Goal: Task Accomplishment & Management: Manage account settings

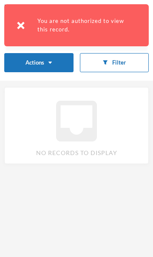
click at [23, 30] on div "You are not authorized to view this record." at bounding box center [76, 25] width 145 height 42
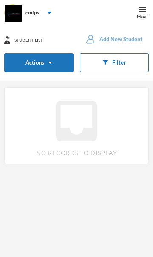
click at [138, 15] on div "Menu" at bounding box center [142, 17] width 11 height 6
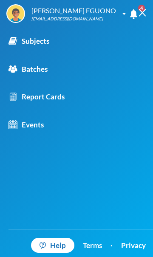
click at [34, 68] on div "Batches" at bounding box center [28, 69] width 39 height 11
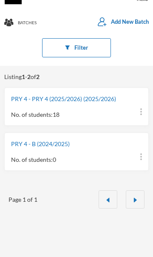
scroll to position [26, 0]
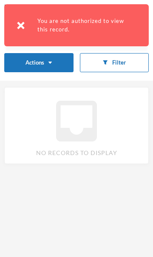
click at [19, 26] on img at bounding box center [21, 26] width 8 height 8
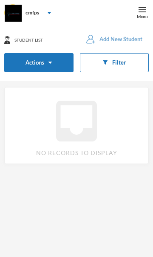
click at [143, 12] on img at bounding box center [143, 10] width 8 height 8
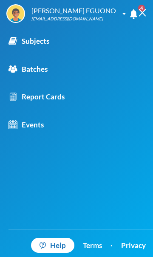
click at [34, 71] on div "Batches" at bounding box center [28, 69] width 39 height 11
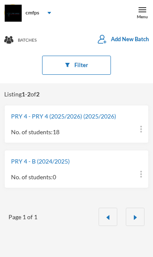
click at [24, 114] on link "PRY 4 - PRY 4 (2025/2026) (2025/2026)" at bounding box center [63, 116] width 105 height 7
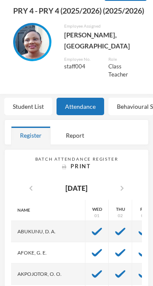
scroll to position [34, 0]
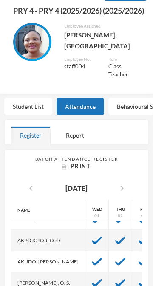
click at [141, 100] on div "Behavioural Scoresheet" at bounding box center [147, 106] width 79 height 17
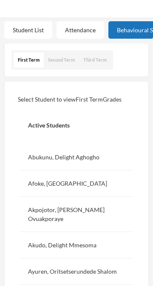
scroll to position [148, 0]
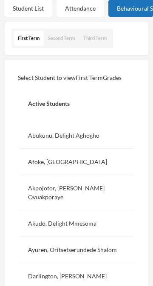
click at [82, 132] on div "Abukunu, Delight Aghogho" at bounding box center [77, 135] width 114 height 26
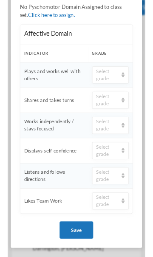
scroll to position [0, 0]
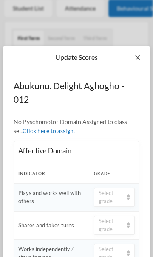
click at [139, 57] on icon "icon: close" at bounding box center [137, 57] width 7 height 7
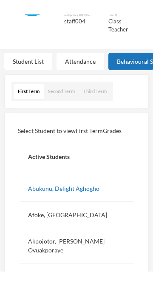
scroll to position [108, 0]
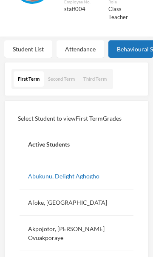
click at [25, 46] on div "Student List" at bounding box center [28, 48] width 48 height 17
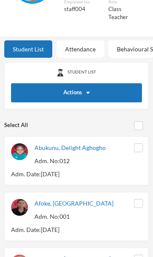
click at [83, 40] on div "Attendance" at bounding box center [81, 48] width 48 height 17
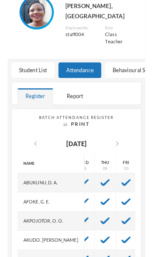
scroll to position [0, 131]
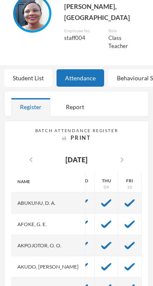
click at [125, 242] on img at bounding box center [130, 246] width 10 height 8
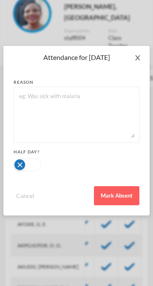
click at [131, 62] on span "Close" at bounding box center [138, 58] width 24 height 24
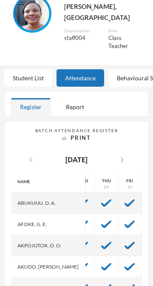
click at [135, 59] on div "Attendance for [DATE] reason Half Day? Cancel Mark Absent" at bounding box center [76, 143] width 153 height 286
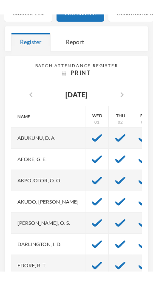
scroll to position [143, 0]
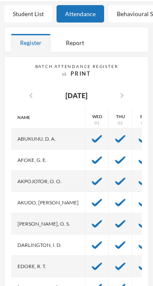
click at [31, 91] on icon "chevron_left" at bounding box center [31, 96] width 10 height 10
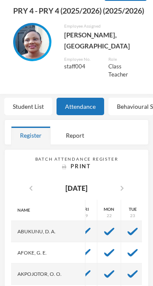
scroll to position [0, 240]
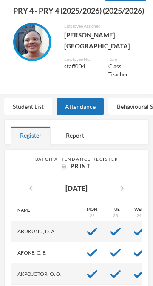
click at [134, 228] on img at bounding box center [139, 232] width 10 height 8
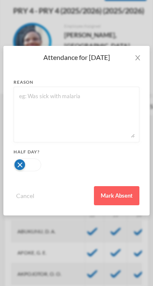
click at [122, 193] on button "Mark Absent" at bounding box center [116, 195] width 45 height 19
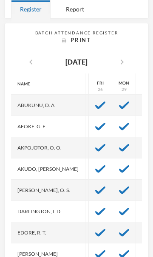
scroll to position [177, 0]
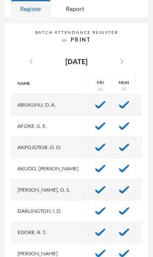
click at [112, 94] on div at bounding box center [124, 104] width 24 height 21
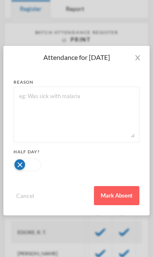
click at [121, 199] on button "Mark Absent" at bounding box center [116, 195] width 45 height 19
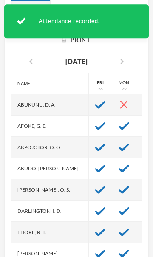
click at [142, 101] on img at bounding box center [147, 105] width 10 height 8
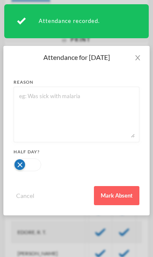
click at [117, 196] on button "Mark Absent" at bounding box center [116, 195] width 45 height 19
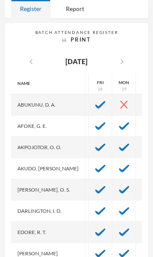
click at [127, 57] on icon "chevron_right" at bounding box center [122, 62] width 10 height 10
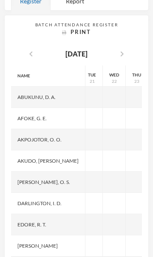
scroll to position [182, 0]
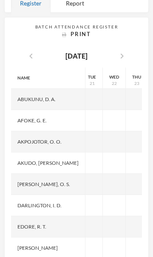
click at [29, 54] on icon "chevron_left" at bounding box center [31, 56] width 10 height 10
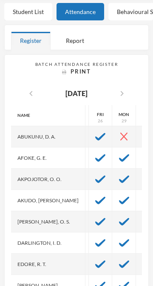
scroll to position [152, 0]
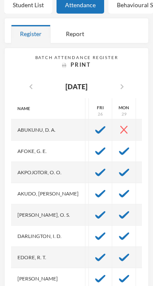
click at [127, 83] on icon "chevron_right" at bounding box center [122, 87] width 10 height 10
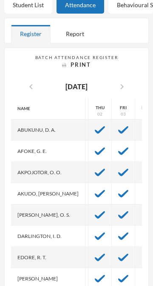
scroll to position [0, 0]
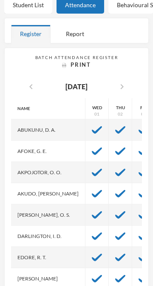
click at [92, 126] on img at bounding box center [97, 130] width 10 height 8
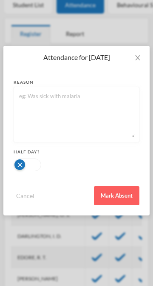
click at [121, 198] on button "Mark Absent" at bounding box center [116, 195] width 45 height 19
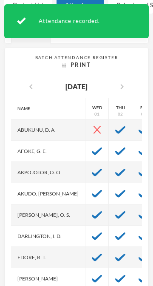
click at [115, 126] on img at bounding box center [120, 130] width 10 height 8
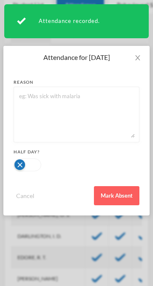
click at [121, 199] on button "Mark Absent" at bounding box center [116, 195] width 45 height 19
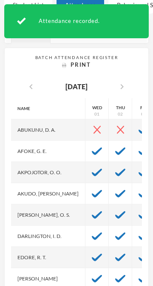
click at [139, 126] on img at bounding box center [144, 130] width 10 height 8
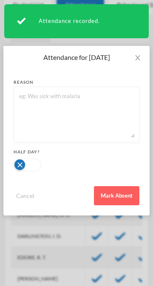
click at [124, 200] on button "Mark Absent" at bounding box center [116, 195] width 45 height 19
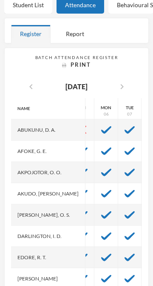
scroll to position [0, 62]
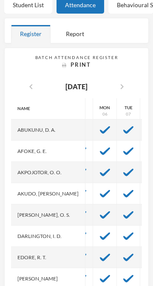
click at [123, 126] on img at bounding box center [128, 130] width 10 height 8
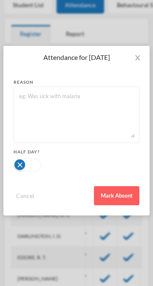
click at [119, 197] on button "Mark Absent" at bounding box center [116, 195] width 45 height 19
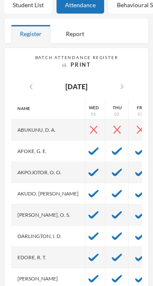
scroll to position [0, 0]
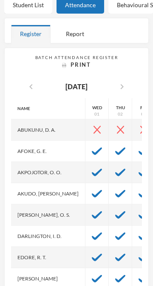
click at [139, 148] on img at bounding box center [144, 152] width 10 height 8
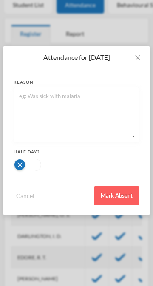
click at [122, 193] on button "Mark Absent" at bounding box center [116, 195] width 45 height 19
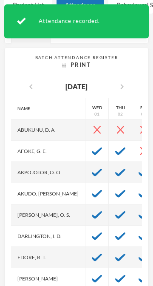
click at [115, 148] on img at bounding box center [120, 152] width 10 height 8
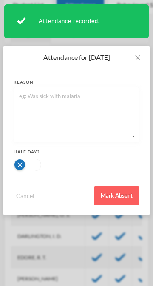
click at [117, 197] on button "Mark Absent" at bounding box center [116, 195] width 45 height 19
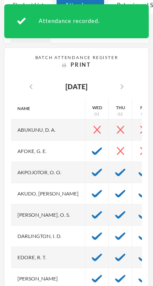
click at [85, 150] on div at bounding box center [96, 151] width 23 height 21
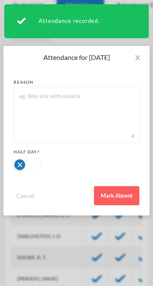
click at [115, 199] on button "Mark Absent" at bounding box center [116, 195] width 45 height 19
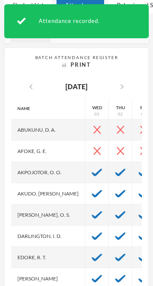
click at [139, 169] on img at bounding box center [144, 173] width 10 height 8
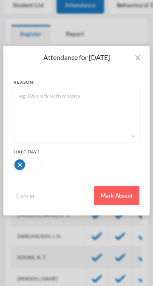
click at [123, 197] on button "Mark Absent" at bounding box center [116, 195] width 45 height 19
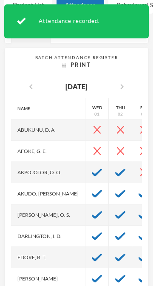
click at [115, 169] on img at bounding box center [120, 173] width 10 height 8
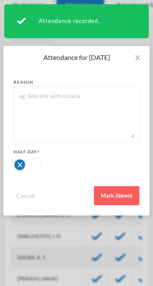
click at [118, 196] on button "Mark Absent" at bounding box center [116, 195] width 45 height 19
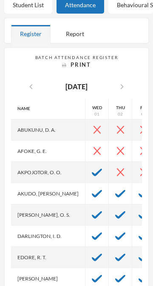
click at [92, 169] on img at bounding box center [97, 173] width 10 height 8
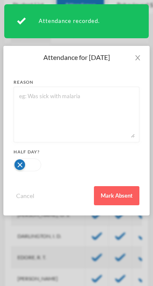
click at [117, 199] on button "Mark Absent" at bounding box center [116, 195] width 45 height 19
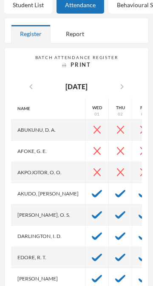
click at [139, 190] on img at bounding box center [144, 194] width 10 height 8
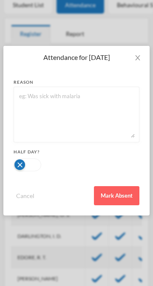
click at [118, 197] on button "Mark Absent" at bounding box center [116, 195] width 45 height 19
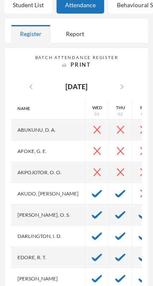
click at [115, 190] on img at bounding box center [120, 194] width 10 height 8
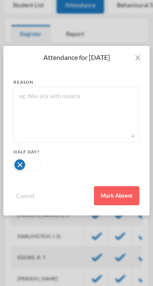
click at [117, 199] on button "Mark Absent" at bounding box center [116, 195] width 45 height 19
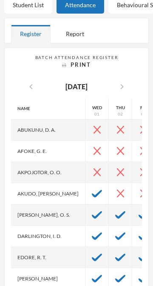
click at [92, 190] on img at bounding box center [97, 194] width 10 height 8
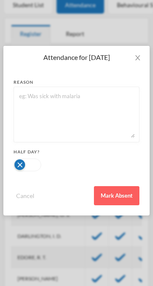
click at [114, 197] on button "Mark Absent" at bounding box center [116, 195] width 45 height 19
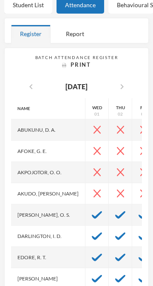
click at [139, 212] on img at bounding box center [144, 215] width 10 height 8
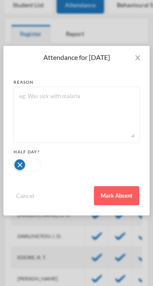
click at [117, 196] on button "Mark Absent" at bounding box center [116, 195] width 45 height 19
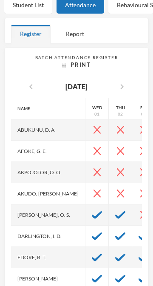
click at [115, 211] on img at bounding box center [120, 215] width 10 height 8
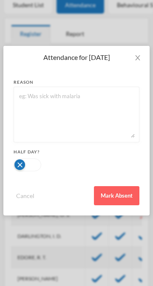
click at [113, 198] on button "Mark Absent" at bounding box center [116, 195] width 45 height 19
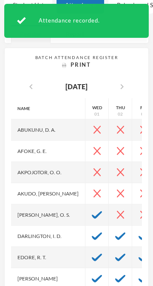
click at [85, 214] on div at bounding box center [96, 214] width 23 height 21
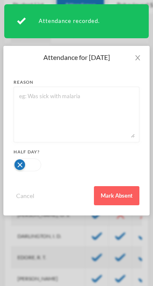
click at [118, 199] on button "Mark Absent" at bounding box center [116, 195] width 45 height 19
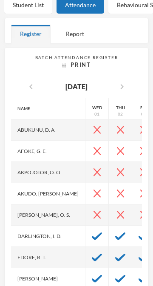
click at [139, 233] on img at bounding box center [144, 237] width 10 height 8
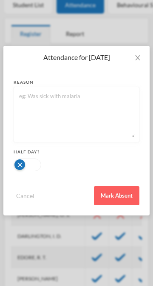
click at [121, 199] on button "Mark Absent" at bounding box center [116, 195] width 45 height 19
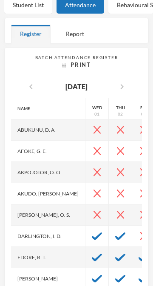
click at [109, 235] on div at bounding box center [120, 236] width 23 height 21
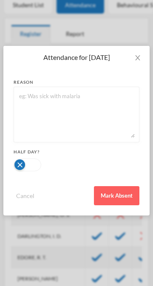
click at [127, 197] on button "Mark Absent" at bounding box center [116, 195] width 45 height 19
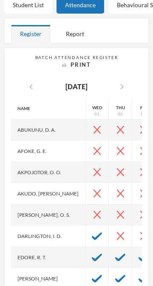
click at [92, 233] on img at bounding box center [97, 237] width 10 height 8
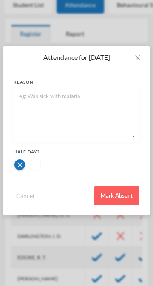
click at [121, 199] on button "Mark Absent" at bounding box center [116, 195] width 45 height 19
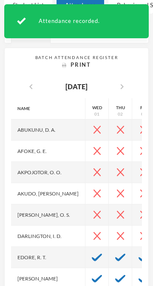
click at [139, 254] on img at bounding box center [144, 258] width 10 height 8
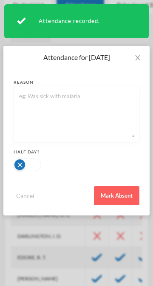
click at [121, 194] on button "Mark Absent" at bounding box center [116, 195] width 45 height 19
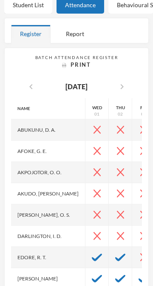
click at [115, 254] on img at bounding box center [120, 258] width 10 height 8
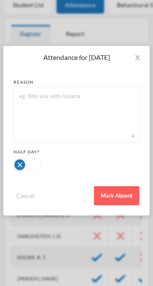
click at [113, 197] on button "Mark Absent" at bounding box center [116, 195] width 45 height 19
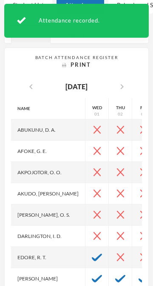
click at [92, 254] on img at bounding box center [97, 258] width 10 height 8
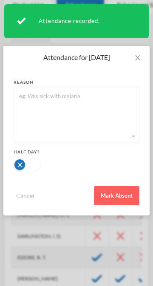
click at [114, 195] on button "Mark Absent" at bounding box center [116, 195] width 45 height 19
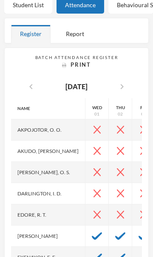
scroll to position [78, 0]
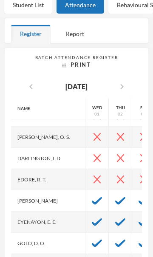
click at [92, 197] on img at bounding box center [97, 201] width 10 height 8
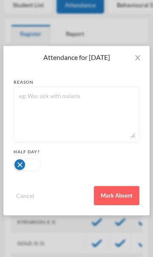
click at [122, 198] on button "Mark Absent" at bounding box center [116, 195] width 45 height 19
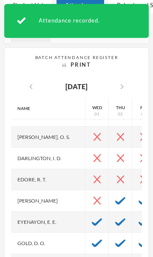
click at [109, 194] on div at bounding box center [120, 200] width 23 height 21
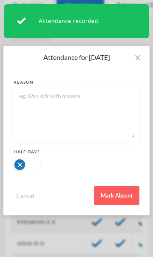
click at [125, 196] on button "Mark Absent" at bounding box center [116, 195] width 45 height 19
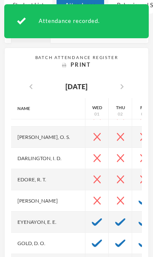
click at [132, 193] on div at bounding box center [143, 200] width 23 height 21
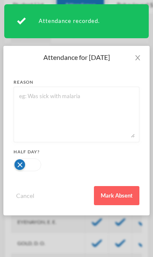
click at [128, 195] on button "Mark Absent" at bounding box center [116, 195] width 45 height 19
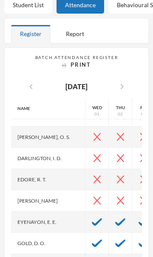
click at [92, 218] on img at bounding box center [97, 222] width 10 height 8
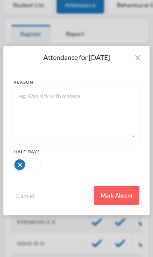
click at [123, 195] on button "Mark Absent" at bounding box center [116, 195] width 45 height 19
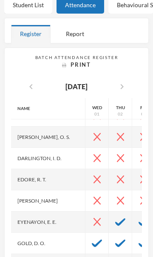
click at [115, 218] on img at bounding box center [120, 222] width 10 height 8
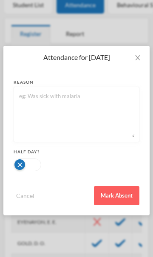
click at [121, 196] on button "Mark Absent" at bounding box center [116, 195] width 45 height 19
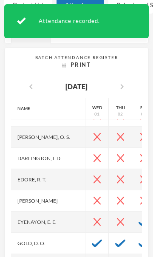
click at [139, 218] on img at bounding box center [144, 222] width 10 height 8
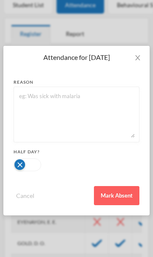
click at [121, 194] on button "Mark Absent" at bounding box center [116, 195] width 45 height 19
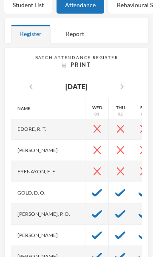
scroll to position [129, 0]
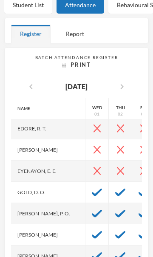
click at [92, 189] on img at bounding box center [97, 193] width 10 height 8
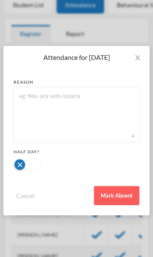
click at [117, 196] on button "Mark Absent" at bounding box center [116, 195] width 45 height 19
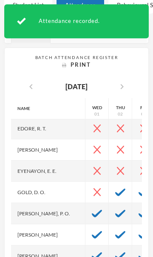
click at [115, 189] on img at bounding box center [120, 193] width 10 height 8
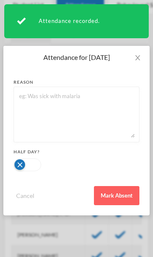
click at [118, 194] on button "Mark Absent" at bounding box center [116, 195] width 45 height 19
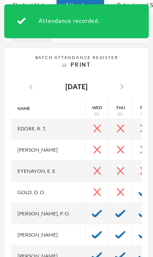
click at [139, 189] on img at bounding box center [144, 193] width 10 height 8
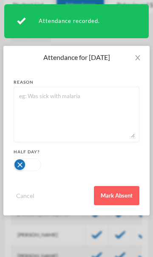
click at [125, 197] on button "Mark Absent" at bounding box center [116, 195] width 45 height 19
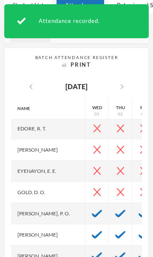
click at [92, 210] on img at bounding box center [97, 214] width 10 height 8
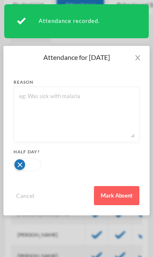
click at [122, 191] on button "Mark Absent" at bounding box center [116, 195] width 45 height 19
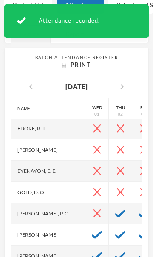
click at [115, 210] on img at bounding box center [120, 214] width 10 height 8
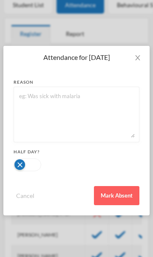
click at [110, 198] on button "Mark Absent" at bounding box center [116, 195] width 45 height 19
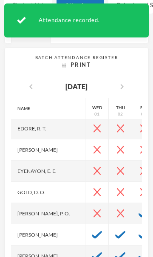
click at [132, 207] on div at bounding box center [143, 213] width 23 height 21
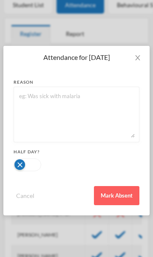
click at [116, 196] on button "Mark Absent" at bounding box center [116, 195] width 45 height 19
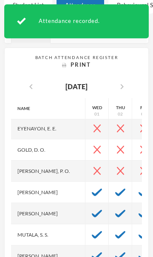
scroll to position [181, 0]
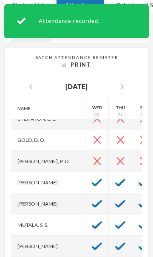
click at [92, 179] on img at bounding box center [97, 183] width 10 height 8
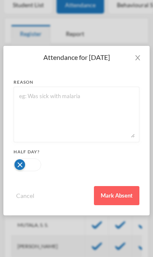
click at [115, 195] on button "Mark Absent" at bounding box center [116, 195] width 45 height 19
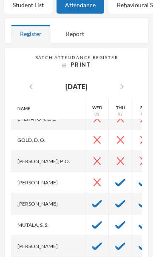
click at [115, 179] on img at bounding box center [120, 183] width 10 height 8
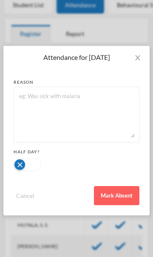
click at [112, 195] on button "Mark Absent" at bounding box center [116, 195] width 45 height 19
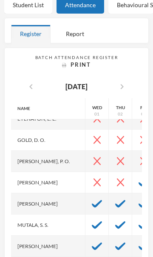
click at [139, 179] on img at bounding box center [144, 183] width 10 height 8
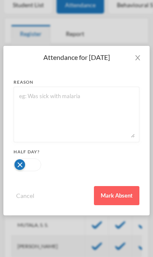
click at [119, 196] on button "Mark Absent" at bounding box center [116, 195] width 45 height 19
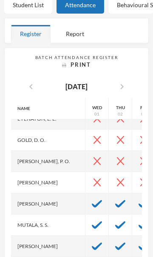
click at [92, 200] on img at bounding box center [97, 204] width 10 height 8
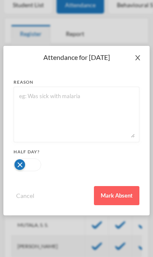
click at [139, 60] on icon "icon: close" at bounding box center [137, 57] width 7 height 7
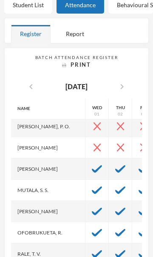
scroll to position [219, 0]
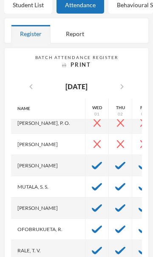
click at [92, 183] on img at bounding box center [97, 187] width 10 height 8
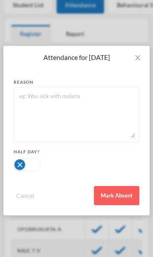
click at [115, 200] on button "Mark Absent" at bounding box center [116, 195] width 45 height 19
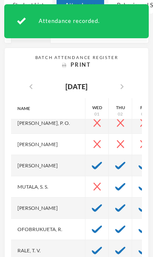
click at [115, 183] on img at bounding box center [120, 187] width 10 height 8
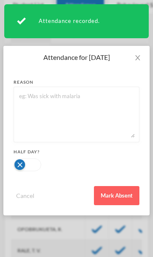
click at [119, 199] on button "Mark Absent" at bounding box center [116, 195] width 45 height 19
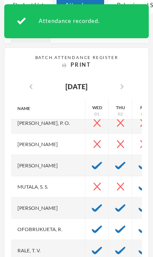
click at [139, 183] on img at bounding box center [144, 187] width 10 height 8
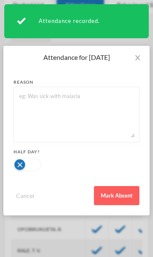
click at [124, 195] on button "Mark Absent" at bounding box center [116, 195] width 45 height 19
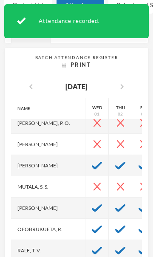
click at [92, 205] on img at bounding box center [97, 208] width 10 height 8
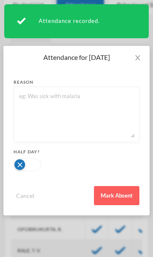
click at [109, 198] on button "Mark Absent" at bounding box center [116, 195] width 45 height 19
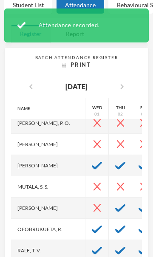
click at [115, 204] on img at bounding box center [120, 208] width 10 height 8
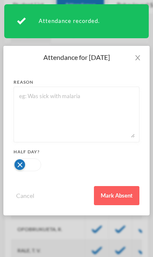
click at [114, 196] on button "Mark Absent" at bounding box center [116, 195] width 45 height 19
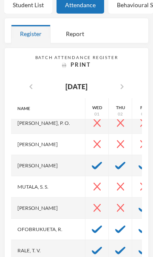
click at [139, 205] on img at bounding box center [144, 208] width 10 height 8
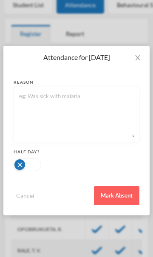
click at [117, 195] on button "Mark Absent" at bounding box center [116, 195] width 45 height 19
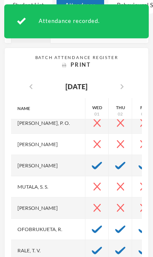
click at [92, 226] on img at bounding box center [97, 230] width 10 height 8
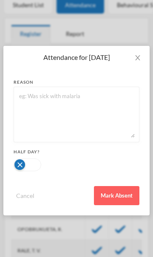
click at [111, 193] on button "Mark Absent" at bounding box center [116, 195] width 45 height 19
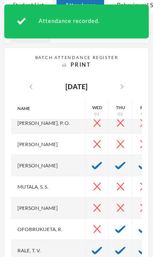
click at [115, 226] on img at bounding box center [120, 230] width 10 height 8
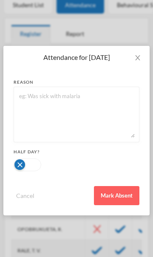
click at [109, 201] on button "Mark Absent" at bounding box center [116, 195] width 45 height 19
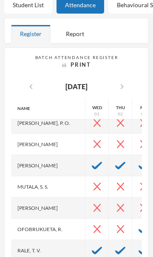
click at [139, 226] on img at bounding box center [144, 230] width 10 height 8
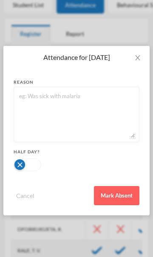
click at [122, 194] on button "Mark Absent" at bounding box center [116, 195] width 45 height 19
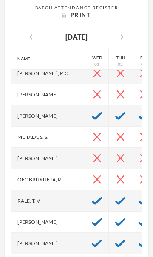
scroll to position [206, 0]
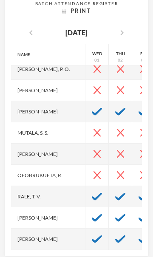
click at [92, 193] on img at bounding box center [97, 197] width 10 height 8
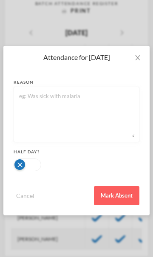
click at [110, 194] on button "Mark Absent" at bounding box center [116, 195] width 45 height 19
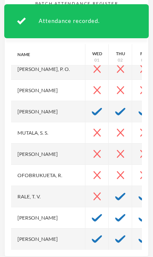
click at [115, 193] on img at bounding box center [120, 197] width 10 height 8
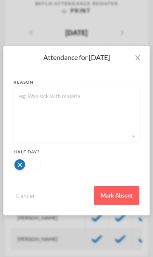
click at [116, 197] on button "Mark Absent" at bounding box center [116, 195] width 45 height 19
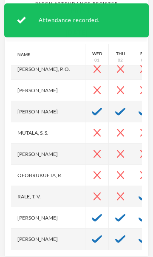
click at [132, 194] on div at bounding box center [143, 196] width 23 height 21
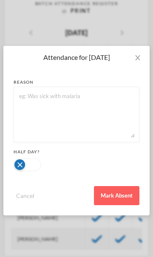
click at [118, 196] on button "Mark Absent" at bounding box center [116, 195] width 45 height 19
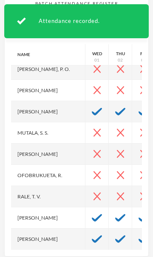
click at [85, 216] on div at bounding box center [96, 217] width 23 height 21
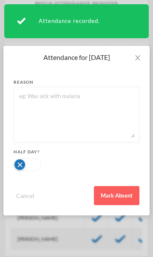
click at [114, 195] on button "Mark Absent" at bounding box center [116, 195] width 45 height 19
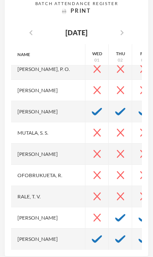
click at [115, 214] on img at bounding box center [120, 218] width 10 height 8
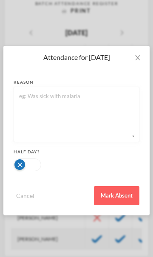
click at [111, 196] on button "Mark Absent" at bounding box center [116, 195] width 45 height 19
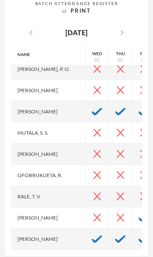
click at [139, 214] on img at bounding box center [144, 218] width 10 height 8
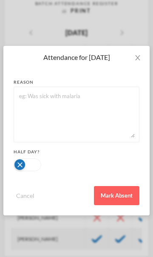
click at [123, 196] on button "Mark Absent" at bounding box center [116, 195] width 45 height 19
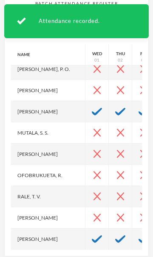
scroll to position [207, 0]
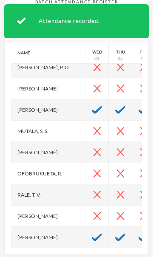
click at [92, 234] on img at bounding box center [97, 238] width 10 height 8
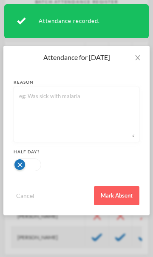
click at [122, 190] on button "Mark Absent" at bounding box center [116, 195] width 45 height 19
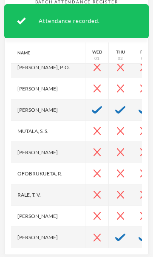
click at [115, 234] on img at bounding box center [120, 238] width 10 height 8
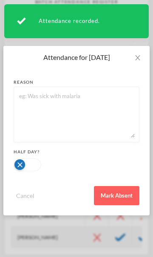
click at [117, 192] on button "Mark Absent" at bounding box center [116, 195] width 45 height 19
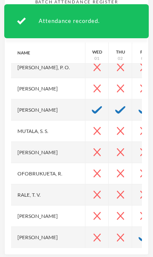
click at [139, 234] on img at bounding box center [144, 238] width 10 height 8
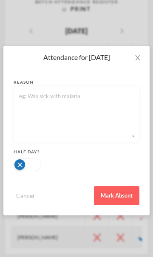
click at [116, 196] on button "Mark Absent" at bounding box center [116, 195] width 45 height 19
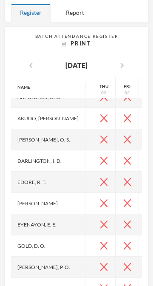
scroll to position [54, 17]
click at [145, 242] on img at bounding box center [150, 246] width 10 height 8
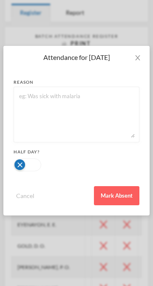
click at [120, 196] on button "Mark Absent" at bounding box center [116, 195] width 45 height 19
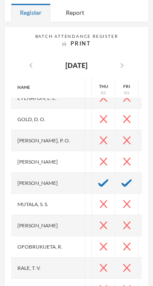
scroll to position [196, 17]
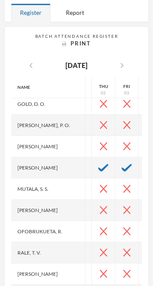
click at [145, 257] on img at bounding box center [150, 274] width 10 height 8
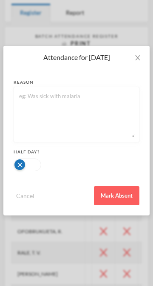
click at [123, 195] on button "Mark Absent" at bounding box center [116, 195] width 45 height 19
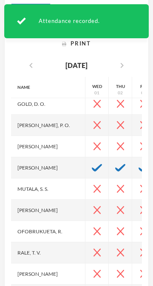
scroll to position [158, 0]
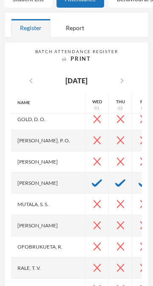
click at [27, 76] on icon "chevron_left" at bounding box center [31, 81] width 10 height 10
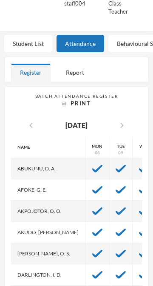
scroll to position [113, 0]
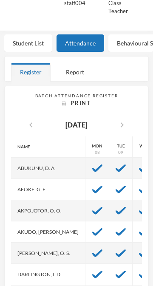
click at [92, 186] on img at bounding box center [97, 190] width 10 height 8
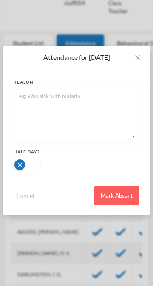
click at [119, 196] on button "Mark Absent" at bounding box center [116, 195] width 45 height 19
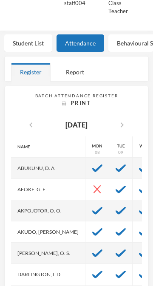
click at [92, 208] on img at bounding box center [97, 211] width 10 height 8
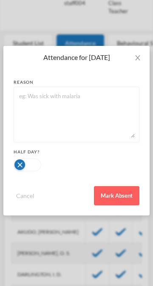
click at [116, 196] on button "Mark Absent" at bounding box center [116, 195] width 45 height 19
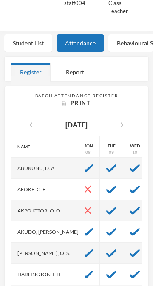
scroll to position [0, 15]
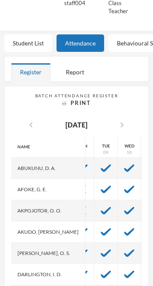
click at [148, 207] on img at bounding box center [153, 211] width 10 height 8
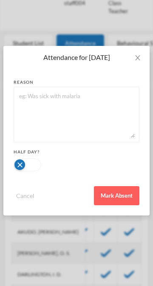
click at [122, 193] on button "Mark Absent" at bounding box center [116, 195] width 45 height 19
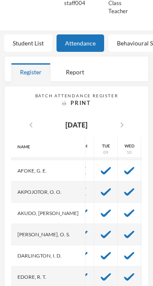
scroll to position [19, 0]
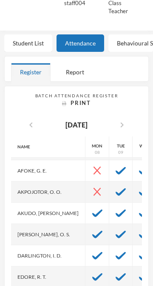
click at [92, 210] on img at bounding box center [97, 214] width 10 height 8
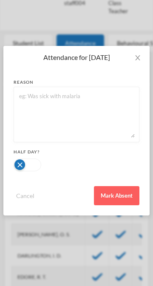
click at [116, 201] on button "Mark Absent" at bounding box center [116, 195] width 45 height 19
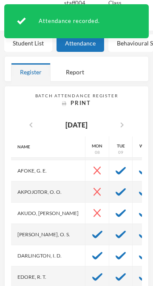
click at [116, 210] on img at bounding box center [121, 214] width 10 height 8
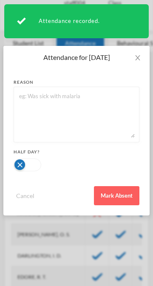
click at [120, 197] on button "Mark Absent" at bounding box center [116, 195] width 45 height 19
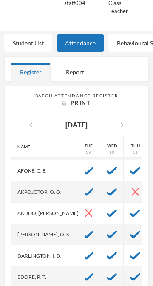
scroll to position [19, 32]
click at [124, 205] on div at bounding box center [135, 213] width 23 height 21
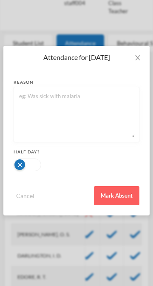
click at [117, 194] on button "Mark Absent" at bounding box center [116, 195] width 45 height 19
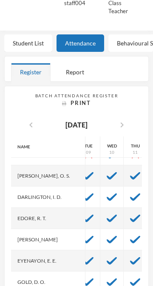
scroll to position [79, 32]
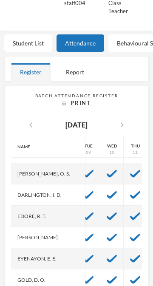
click at [83, 234] on img at bounding box center [88, 238] width 10 height 8
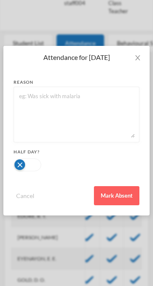
click at [115, 195] on button "Mark Absent" at bounding box center [116, 195] width 45 height 19
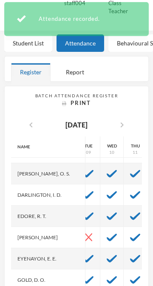
click at [100, 235] on div at bounding box center [111, 237] width 23 height 21
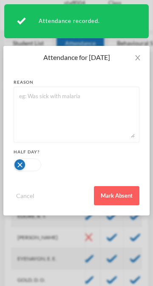
click at [119, 195] on button "Mark Absent" at bounding box center [116, 195] width 45 height 19
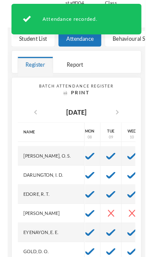
scroll to position [79, 5]
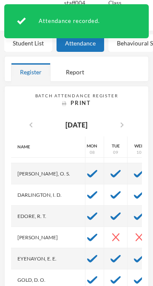
click at [87, 234] on img at bounding box center [92, 238] width 10 height 8
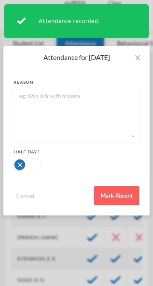
click at [116, 194] on button "Mark Absent" at bounding box center [116, 195] width 45 height 19
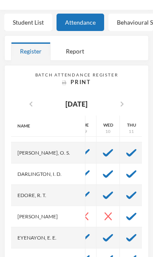
scroll to position [79, 38]
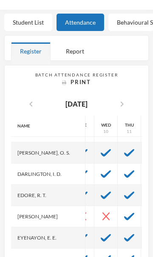
click at [124, 213] on img at bounding box center [129, 217] width 10 height 8
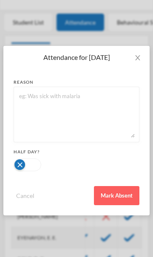
click at [126, 196] on button "Mark Absent" at bounding box center [116, 195] width 45 height 19
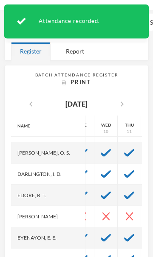
click at [148, 213] on img at bounding box center [153, 217] width 10 height 8
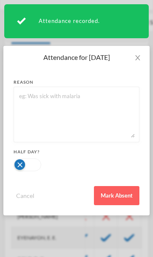
click at [121, 198] on button "Mark Absent" at bounding box center [116, 195] width 45 height 19
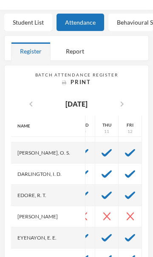
scroll to position [79, 61]
click at [148, 213] on img at bounding box center [153, 217] width 10 height 8
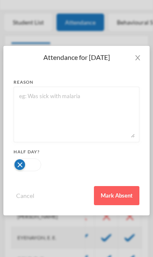
click at [124, 197] on button "Mark Absent" at bounding box center [116, 195] width 45 height 19
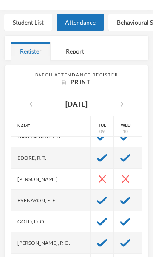
scroll to position [117, 0]
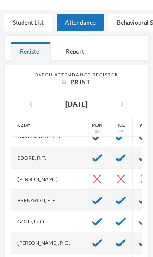
click at [92, 197] on img at bounding box center [97, 201] width 10 height 8
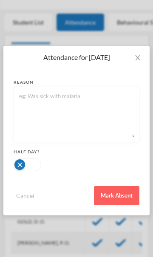
click at [115, 202] on button "Mark Absent" at bounding box center [116, 195] width 45 height 19
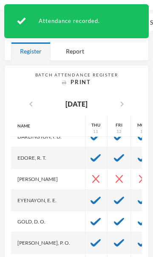
scroll to position [117, 72]
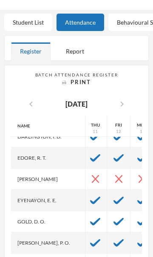
click at [137, 197] on img at bounding box center [142, 201] width 10 height 8
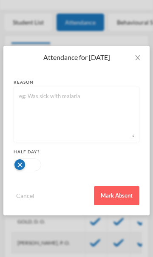
click at [121, 199] on button "Mark Absent" at bounding box center [116, 195] width 45 height 19
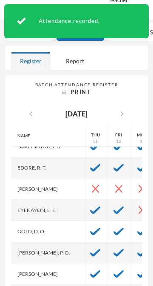
scroll to position [117, 0]
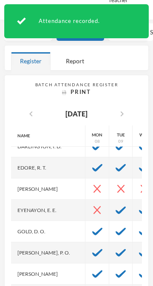
click at [92, 229] on img at bounding box center [97, 232] width 10 height 8
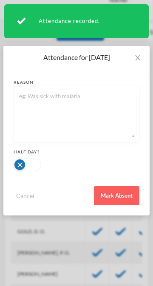
click at [119, 200] on button "Mark Absent" at bounding box center [116, 195] width 45 height 19
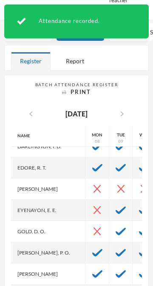
click at [116, 228] on img at bounding box center [121, 232] width 10 height 8
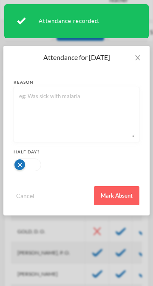
click at [120, 200] on button "Mark Absent" at bounding box center [116, 195] width 45 height 19
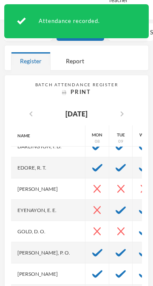
click at [139, 228] on img at bounding box center [144, 232] width 10 height 8
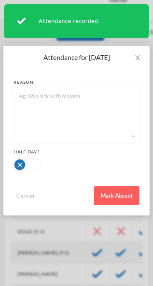
click at [125, 196] on button "Mark Absent" at bounding box center [116, 195] width 45 height 19
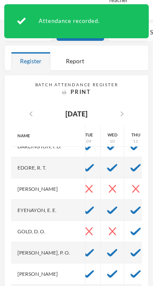
scroll to position [117, 40]
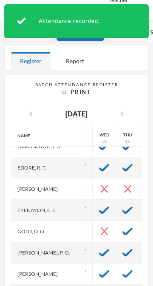
click at [122, 228] on img at bounding box center [127, 232] width 10 height 8
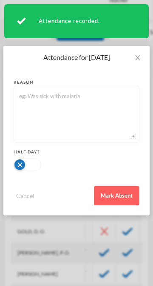
click at [126, 200] on button "Mark Absent" at bounding box center [116, 195] width 45 height 19
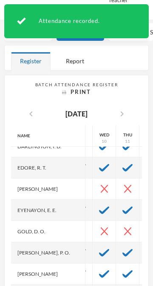
click at [146, 228] on img at bounding box center [151, 232] width 10 height 8
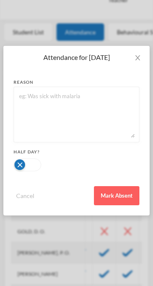
click at [122, 197] on button "Mark Absent" at bounding box center [116, 195] width 45 height 19
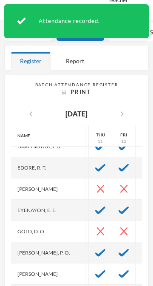
scroll to position [117, 68]
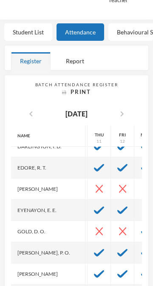
click at [141, 228] on img at bounding box center [146, 232] width 10 height 8
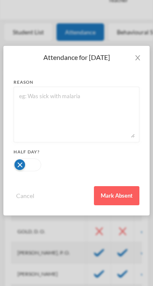
click at [118, 199] on button "Mark Absent" at bounding box center [116, 195] width 45 height 19
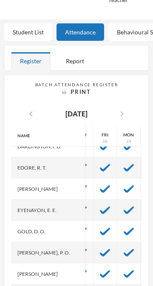
scroll to position [117, 325]
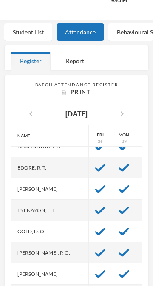
click at [142, 228] on img at bounding box center [147, 232] width 10 height 8
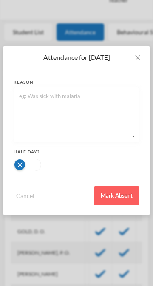
click at [122, 196] on button "Mark Absent" at bounding box center [116, 195] width 45 height 19
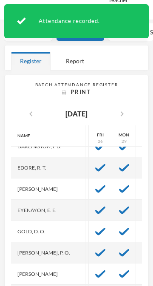
click at [119, 228] on img at bounding box center [124, 232] width 10 height 8
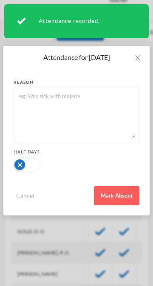
click at [119, 196] on button "Mark Absent" at bounding box center [116, 195] width 45 height 19
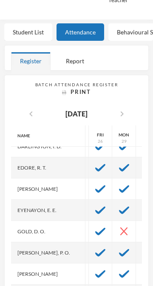
click at [119, 207] on img at bounding box center [124, 211] width 10 height 8
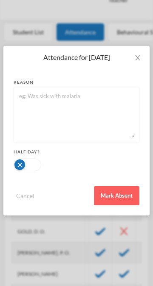
click at [116, 195] on button "Mark Absent" at bounding box center [116, 195] width 45 height 19
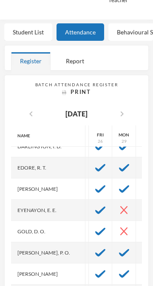
click at [136, 204] on div at bounding box center [147, 210] width 23 height 21
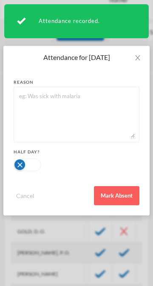
click at [119, 196] on button "Mark Absent" at bounding box center [116, 195] width 45 height 19
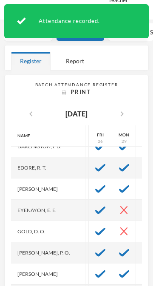
click at [142, 185] on img at bounding box center [147, 189] width 10 height 8
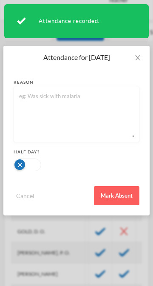
click at [124, 194] on button "Mark Absent" at bounding box center [116, 195] width 45 height 19
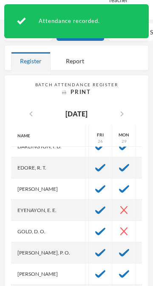
click at [112, 187] on div at bounding box center [124, 189] width 24 height 21
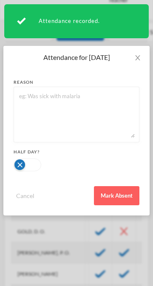
click at [110, 199] on button "Mark Absent" at bounding box center [116, 195] width 45 height 19
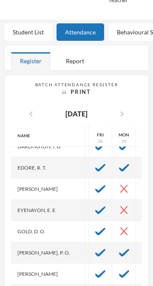
click at [136, 165] on div at bounding box center [147, 167] width 23 height 21
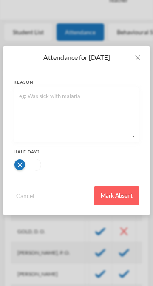
click at [119, 198] on button "Mark Absent" at bounding box center [116, 195] width 45 height 19
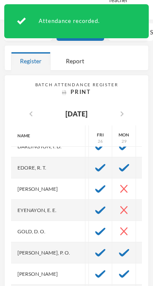
click at [119, 164] on img at bounding box center [124, 168] width 10 height 8
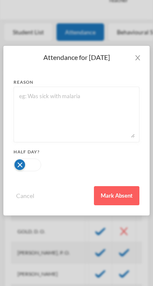
click at [116, 199] on button "Mark Absent" at bounding box center [116, 195] width 45 height 19
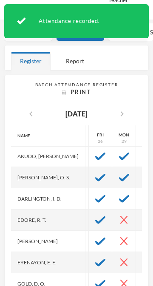
scroll to position [51, 325]
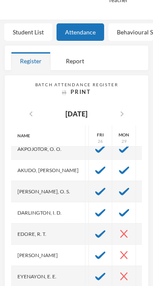
click at [142, 209] on img at bounding box center [147, 213] width 10 height 8
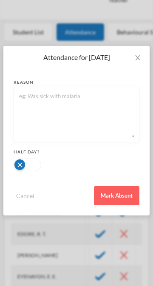
click at [123, 193] on button "Mark Absent" at bounding box center [116, 195] width 45 height 19
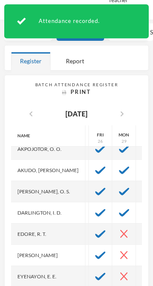
click at [119, 209] on img at bounding box center [124, 213] width 10 height 8
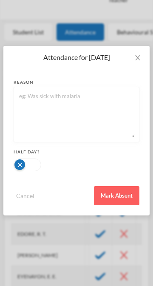
click at [125, 194] on button "Mark Absent" at bounding box center [116, 195] width 45 height 19
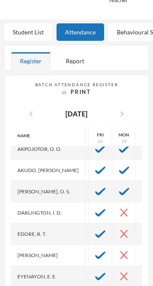
click at [142, 188] on img at bounding box center [147, 192] width 10 height 8
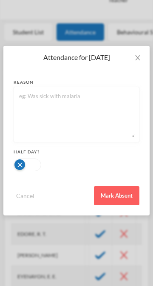
click at [123, 196] on button "Mark Absent" at bounding box center [116, 195] width 45 height 19
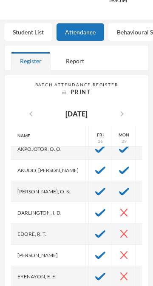
click at [112, 190] on div at bounding box center [124, 191] width 24 height 21
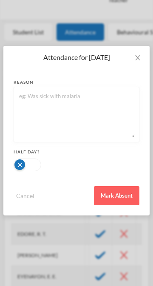
click at [115, 198] on button "Mark Absent" at bounding box center [116, 195] width 45 height 19
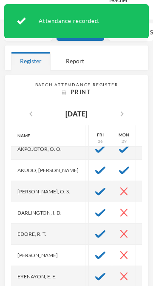
click at [142, 167] on img at bounding box center [147, 171] width 10 height 8
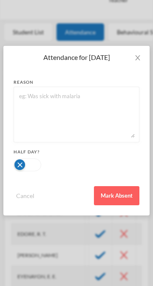
click at [116, 195] on button "Mark Absent" at bounding box center [116, 195] width 45 height 19
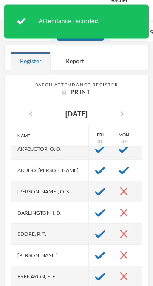
click at [119, 167] on img at bounding box center [124, 171] width 10 height 8
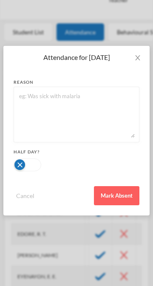
click at [119, 195] on button "Mark Absent" at bounding box center [116, 195] width 45 height 19
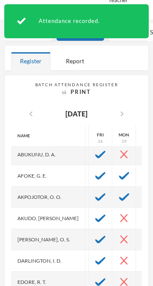
scroll to position [0, 325]
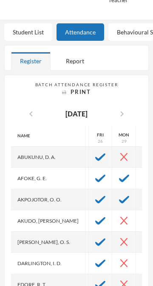
click at [119, 196] on img at bounding box center [124, 200] width 10 height 8
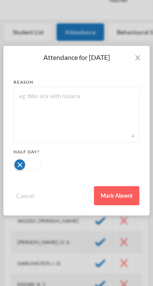
click at [112, 199] on button "Mark Absent" at bounding box center [116, 195] width 45 height 19
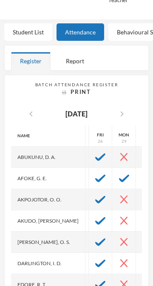
click at [142, 196] on img at bounding box center [147, 200] width 10 height 8
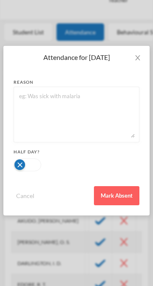
click at [120, 198] on button "Mark Absent" at bounding box center [116, 195] width 45 height 19
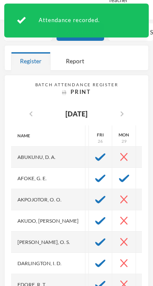
click at [119, 175] on img at bounding box center [124, 179] width 10 height 8
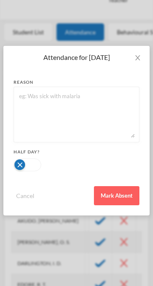
click at [113, 199] on button "Mark Absent" at bounding box center [116, 195] width 45 height 19
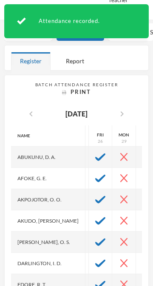
click at [136, 173] on div at bounding box center [147, 178] width 23 height 21
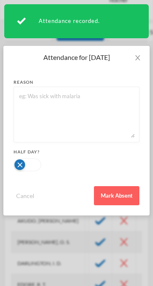
click at [120, 199] on button "Mark Absent" at bounding box center [116, 195] width 45 height 19
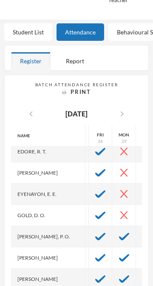
scroll to position [135, 325]
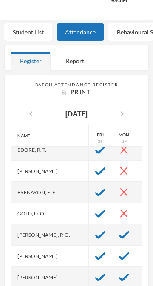
click at [119, 231] on img at bounding box center [124, 235] width 10 height 8
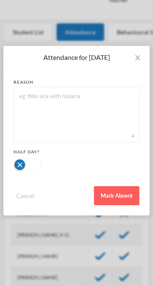
click at [125, 196] on button "Mark Absent" at bounding box center [116, 195] width 45 height 19
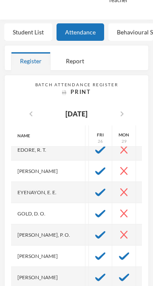
click at [142, 231] on img at bounding box center [147, 235] width 10 height 8
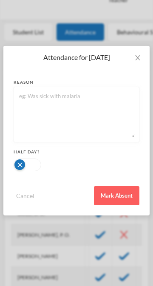
click at [123, 197] on button "Mark Absent" at bounding box center [116, 195] width 45 height 19
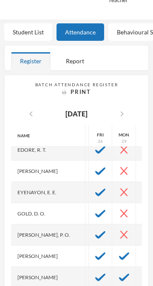
click at [119, 252] on img at bounding box center [124, 256] width 10 height 8
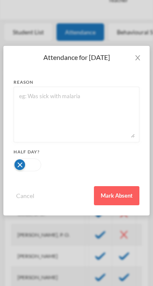
click at [121, 194] on button "Mark Absent" at bounding box center [116, 195] width 45 height 19
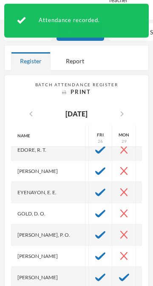
click at [136, 247] on div at bounding box center [147, 256] width 23 height 21
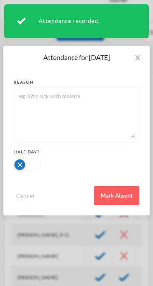
click at [124, 197] on button "Mark Absent" at bounding box center [116, 195] width 45 height 19
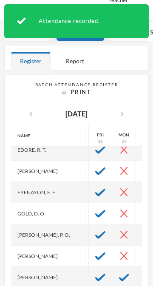
click at [119, 257] on img at bounding box center [124, 278] width 10 height 8
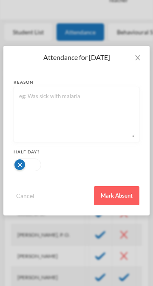
click at [124, 196] on button "Mark Absent" at bounding box center [116, 195] width 45 height 19
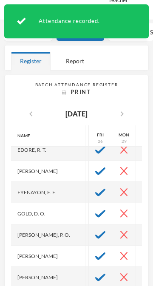
click at [137, 257] on div at bounding box center [147, 277] width 23 height 21
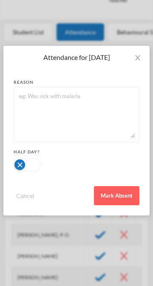
click at [122, 196] on button "Mark Absent" at bounding box center [116, 195] width 45 height 19
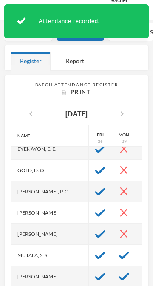
scroll to position [196, 325]
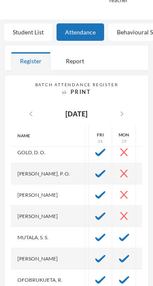
click at [120, 213] on img at bounding box center [123, 216] width 7 height 8
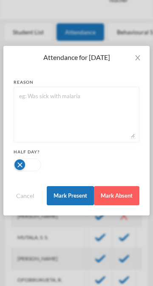
click at [74, 199] on button "Mark Present" at bounding box center [70, 195] width 47 height 19
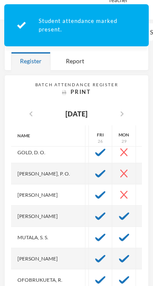
click at [144, 213] on img at bounding box center [147, 216] width 7 height 8
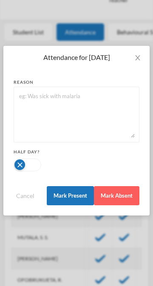
click at [77, 199] on button "Mark Present" at bounding box center [70, 195] width 47 height 19
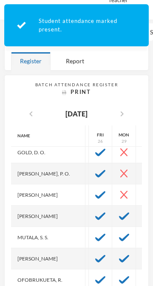
click at [119, 234] on img at bounding box center [124, 238] width 10 height 8
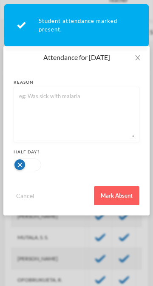
click at [117, 195] on button "Mark Absent" at bounding box center [116, 195] width 45 height 19
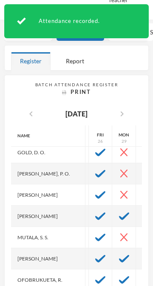
click at [142, 234] on img at bounding box center [147, 238] width 10 height 8
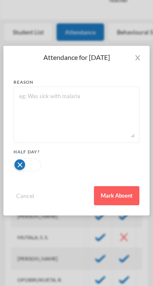
click at [125, 197] on button "Mark Absent" at bounding box center [116, 195] width 45 height 19
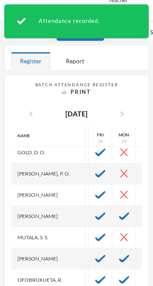
click at [119, 255] on img at bounding box center [124, 259] width 10 height 8
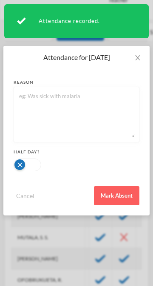
click at [116, 196] on button "Mark Absent" at bounding box center [116, 195] width 45 height 19
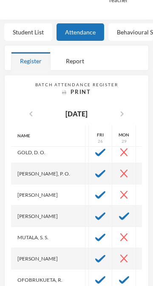
click at [138, 250] on div at bounding box center [147, 258] width 23 height 21
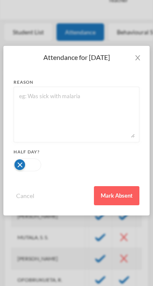
click at [122, 196] on button "Mark Absent" at bounding box center [116, 195] width 45 height 19
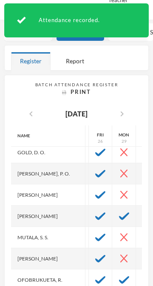
click at [119, 257] on img at bounding box center [124, 280] width 10 height 8
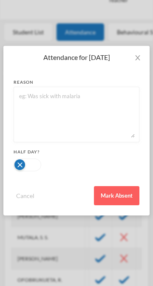
click at [119, 196] on button "Mark Absent" at bounding box center [116, 195] width 45 height 19
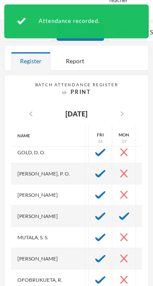
click at [136, 257] on div at bounding box center [147, 280] width 23 height 21
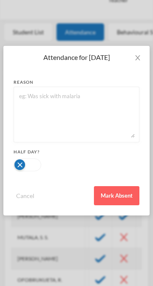
click at [124, 195] on button "Mark Absent" at bounding box center [116, 195] width 45 height 19
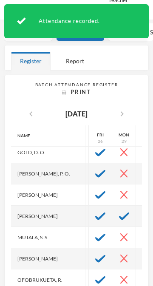
scroll to position [202, 0]
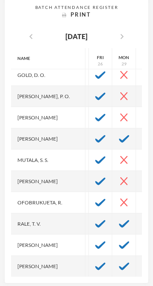
click at [119, 220] on img at bounding box center [124, 224] width 10 height 8
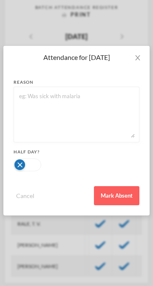
click at [119, 196] on button "Mark Absent" at bounding box center [116, 195] width 45 height 19
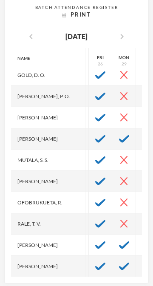
click at [142, 220] on img at bounding box center [147, 224] width 10 height 8
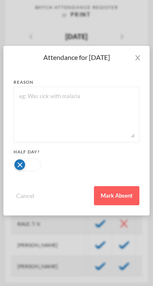
click at [124, 195] on button "Mark Absent" at bounding box center [116, 195] width 45 height 19
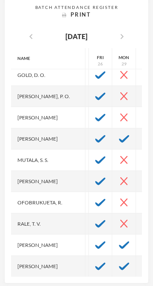
click at [119, 241] on img at bounding box center [124, 245] width 10 height 8
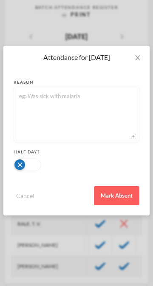
click at [113, 201] on button "Mark Absent" at bounding box center [116, 195] width 45 height 19
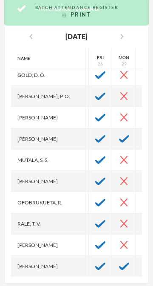
click at [142, 241] on img at bounding box center [147, 245] width 10 height 8
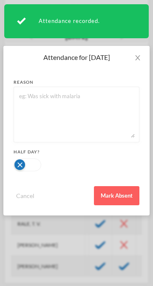
click at [125, 194] on button "Mark Absent" at bounding box center [116, 195] width 45 height 19
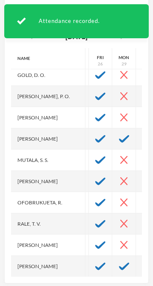
click at [119, 257] on img at bounding box center [124, 267] width 10 height 8
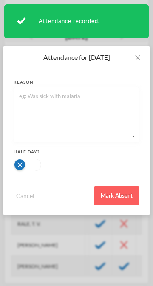
click at [115, 196] on button "Mark Absent" at bounding box center [116, 195] width 45 height 19
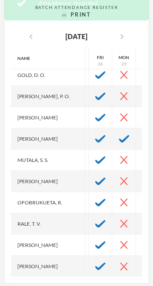
click at [142, 257] on img at bounding box center [147, 267] width 10 height 8
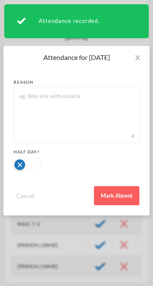
click at [124, 195] on button "Mark Absent" at bounding box center [116, 195] width 45 height 19
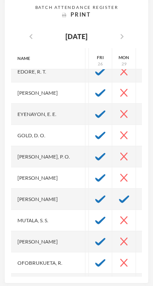
scroll to position [133, 325]
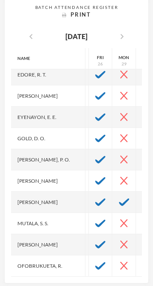
click at [127, 33] on icon "chevron_right" at bounding box center [122, 36] width 10 height 10
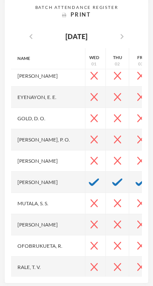
scroll to position [153, 0]
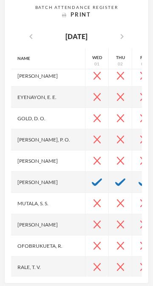
click at [31, 31] on icon "chevron_left" at bounding box center [31, 36] width 10 height 10
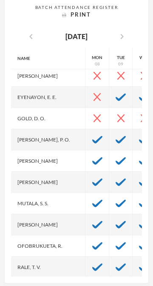
click at [92, 136] on img at bounding box center [97, 140] width 10 height 8
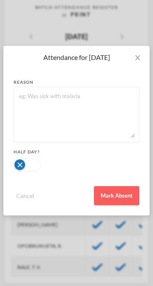
click at [114, 199] on button "Mark Absent" at bounding box center [116, 195] width 45 height 19
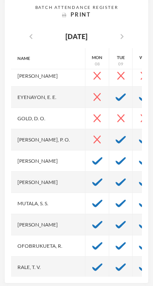
click at [85, 182] on div at bounding box center [97, 182] width 24 height 21
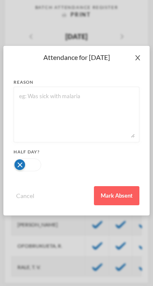
click at [141, 57] on span "Close" at bounding box center [138, 58] width 24 height 24
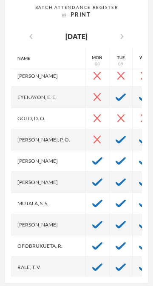
click at [92, 200] on img at bounding box center [97, 204] width 10 height 8
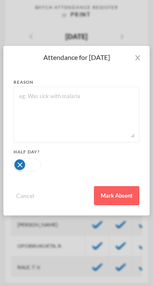
click at [118, 199] on button "Mark Absent" at bounding box center [116, 195] width 45 height 19
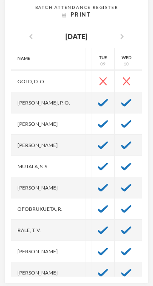
scroll to position [190, 23]
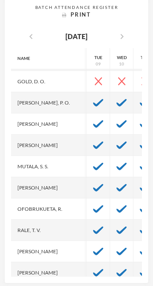
click at [133, 228] on div at bounding box center [144, 230] width 23 height 21
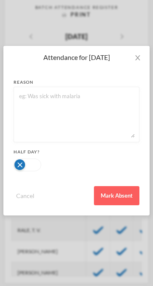
click at [128, 193] on button "Mark Absent" at bounding box center [116, 195] width 45 height 19
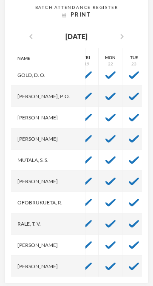
scroll to position [196, 221]
click at [129, 220] on img at bounding box center [134, 224] width 10 height 8
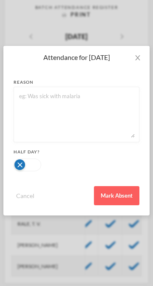
click at [124, 198] on button "Mark Absent" at bounding box center [116, 195] width 45 height 19
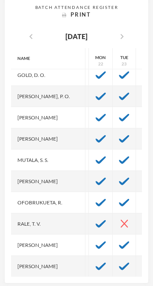
scroll to position [196, 232]
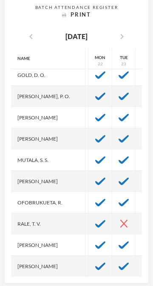
click at [142, 241] on img at bounding box center [147, 245] width 10 height 8
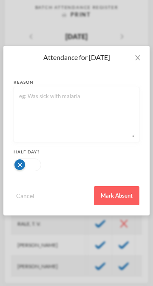
click at [122, 190] on button "Mark Absent" at bounding box center [116, 195] width 45 height 19
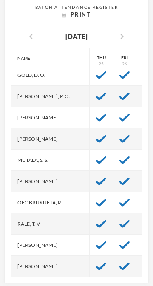
scroll to position [196, 325]
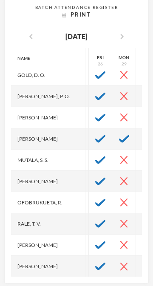
click at [127, 31] on icon "chevron_right" at bounding box center [122, 36] width 10 height 10
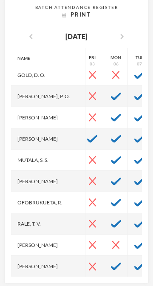
scroll to position [196, 0]
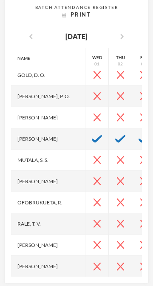
click at [26, 34] on icon "chevron_left" at bounding box center [31, 36] width 10 height 10
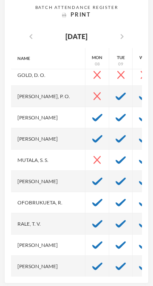
click at [92, 257] on img at bounding box center [97, 267] width 10 height 8
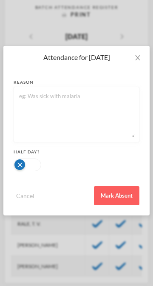
click at [119, 201] on button "Mark Absent" at bounding box center [116, 195] width 45 height 19
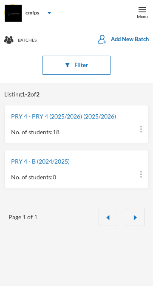
click at [141, 16] on div "Menu" at bounding box center [142, 17] width 11 height 6
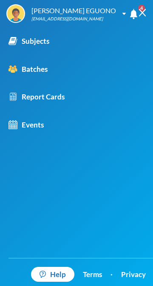
click at [47, 42] on div "Subjects" at bounding box center [29, 41] width 41 height 11
